Goal: Information Seeking & Learning: Learn about a topic

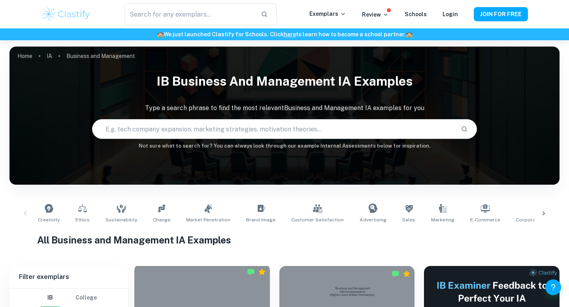
scroll to position [220, 0]
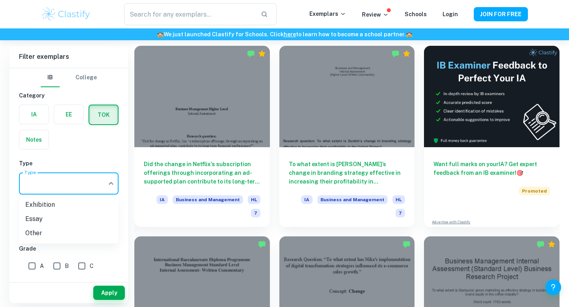
click at [87, 162] on div at bounding box center [284, 153] width 569 height 307
click at [74, 207] on li "Exhibition" at bounding box center [69, 205] width 100 height 14
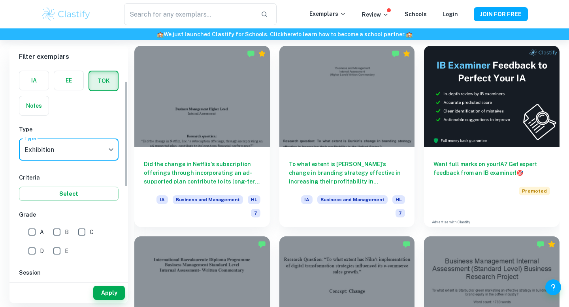
scroll to position [36, 0]
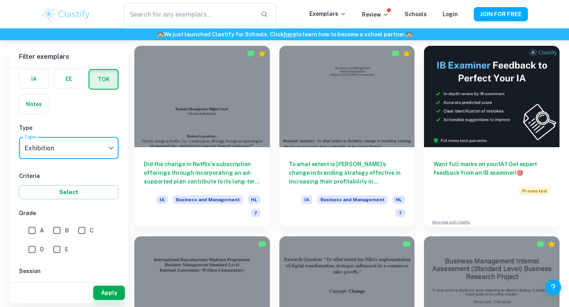
click at [30, 233] on input "A" at bounding box center [32, 231] width 16 height 16
checkbox input "true"
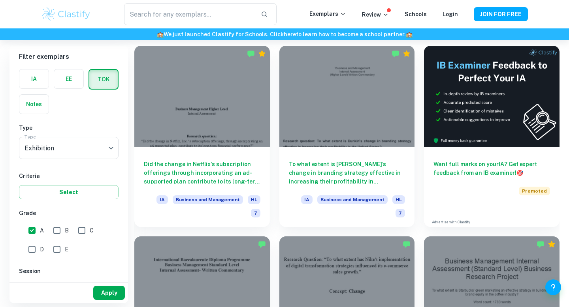
click at [110, 290] on button "Apply" at bounding box center [109, 293] width 32 height 14
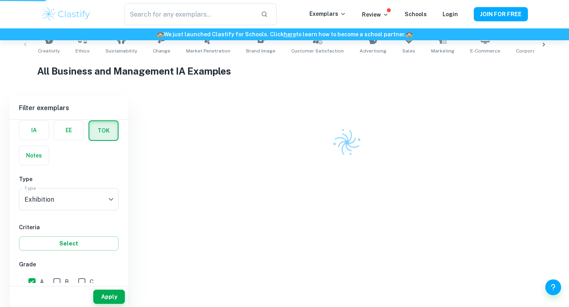
scroll to position [157, 0]
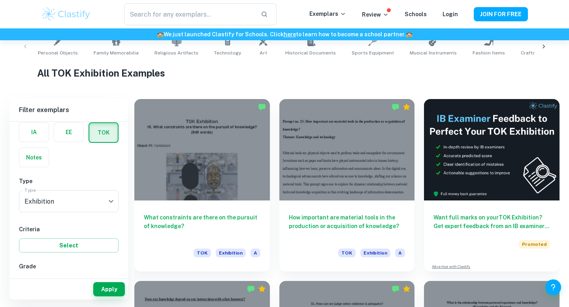
scroll to position [170, 0]
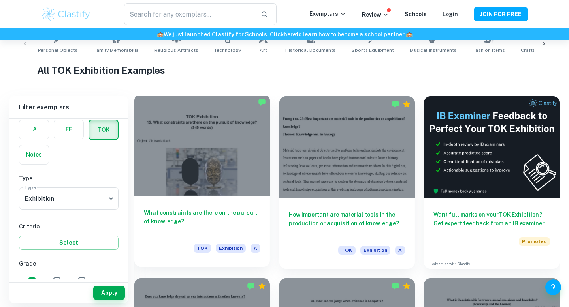
click at [254, 167] on div at bounding box center [201, 145] width 135 height 102
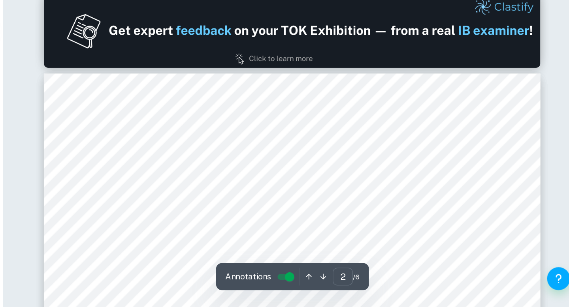
scroll to position [405, 0]
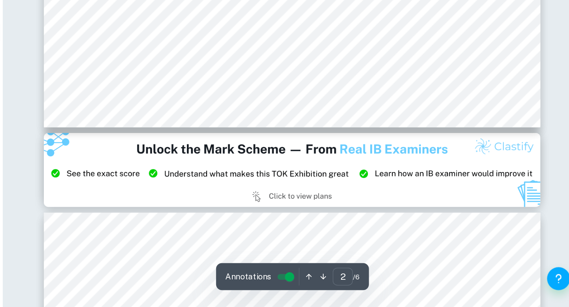
type input "3"
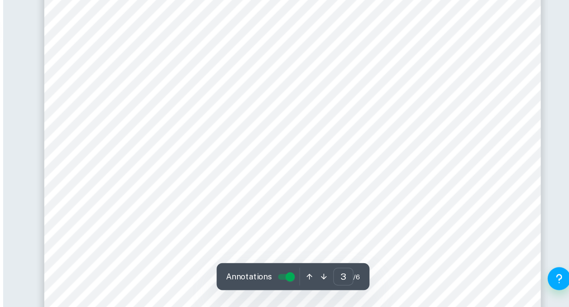
scroll to position [1009, 0]
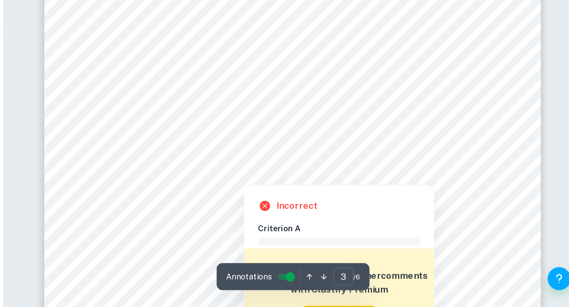
click at [436, 205] on div at bounding box center [370, 208] width 220 height 9
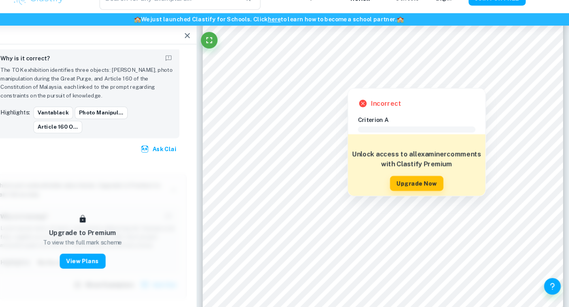
scroll to position [1022, 0]
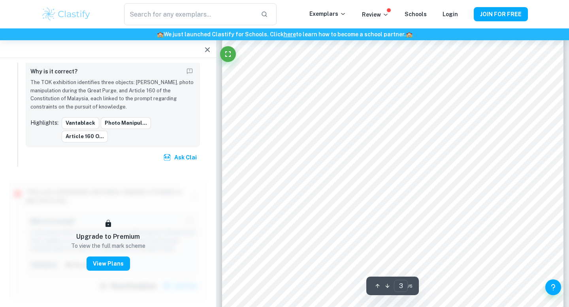
click at [208, 52] on icon "button" at bounding box center [207, 49] width 9 height 9
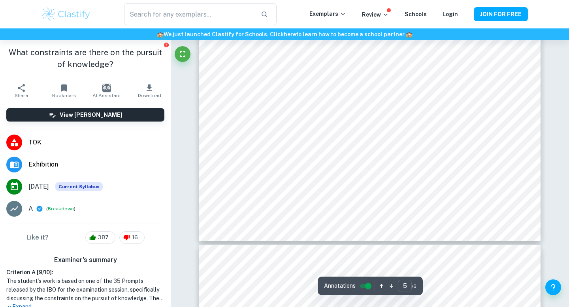
scroll to position [2011, 0]
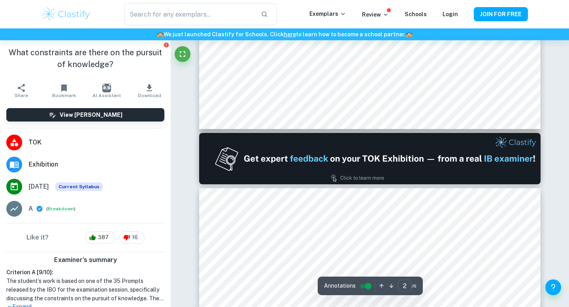
type input "1"
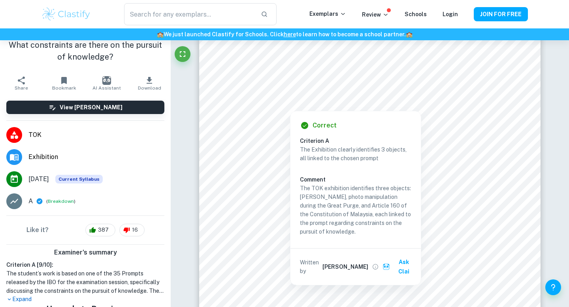
scroll to position [0, 0]
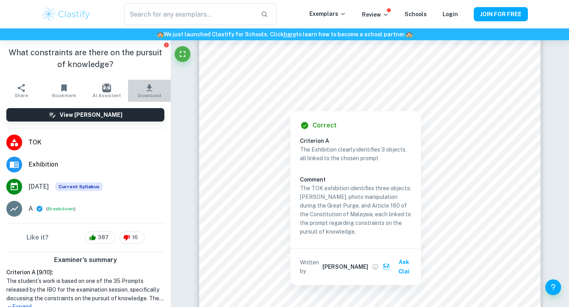
click at [147, 83] on icon "button" at bounding box center [149, 87] width 9 height 9
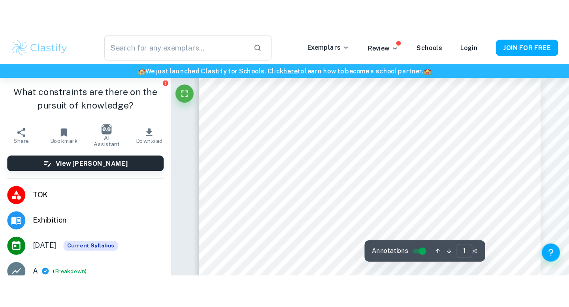
scroll to position [362, 0]
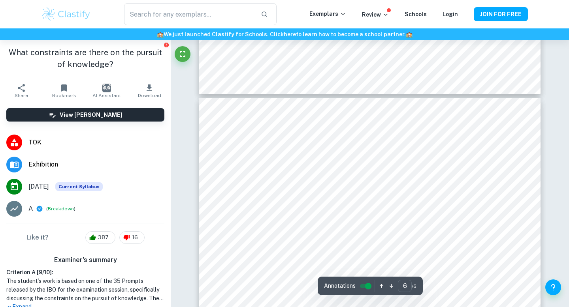
scroll to position [2330, 0]
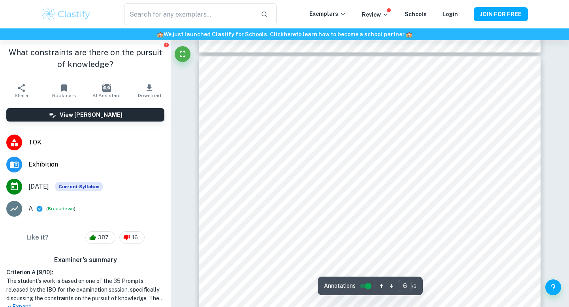
type input "5"
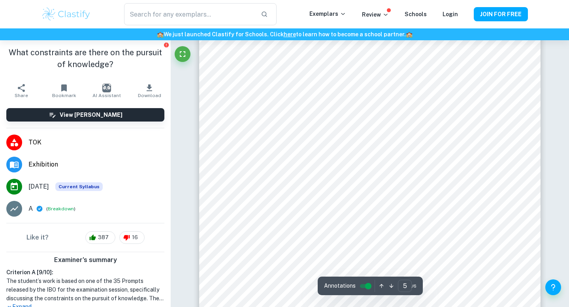
scroll to position [2001, 0]
